Goal: Check status: Check status

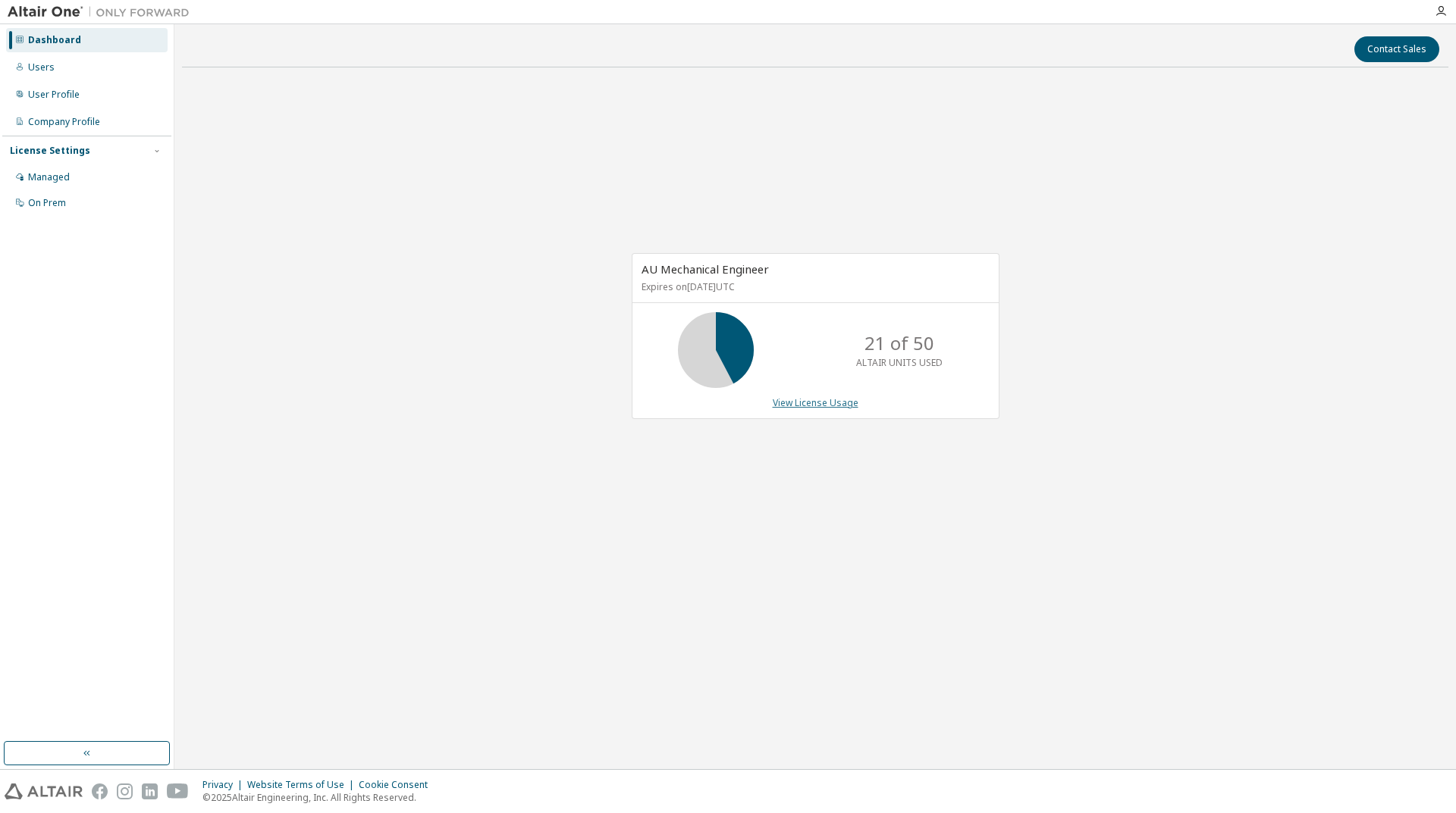
click at [822, 407] on link "View License Usage" at bounding box center [815, 403] width 85 height 13
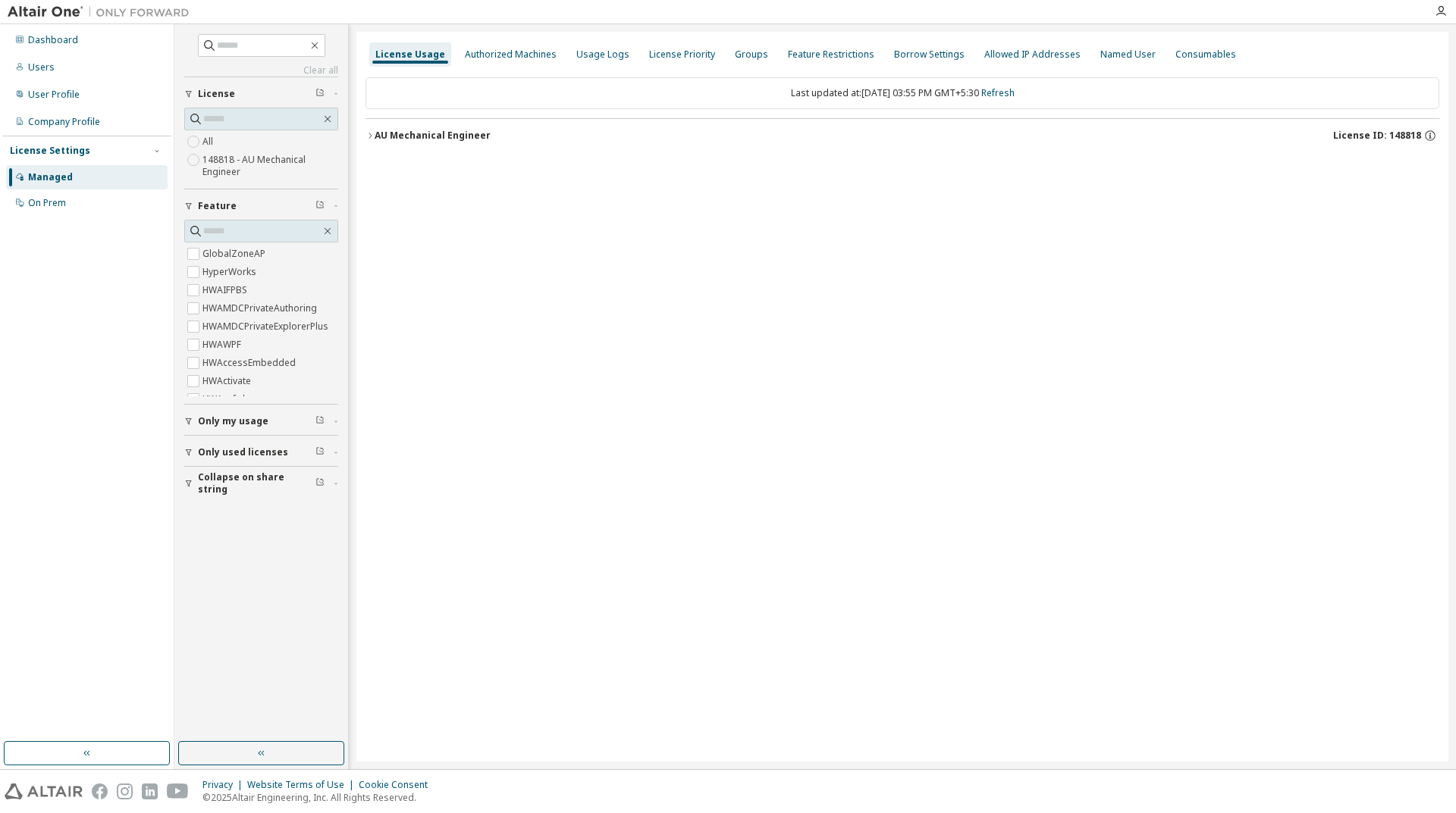
click at [368, 133] on icon "button" at bounding box center [370, 136] width 9 height 9
